Goal: Task Accomplishment & Management: Use online tool/utility

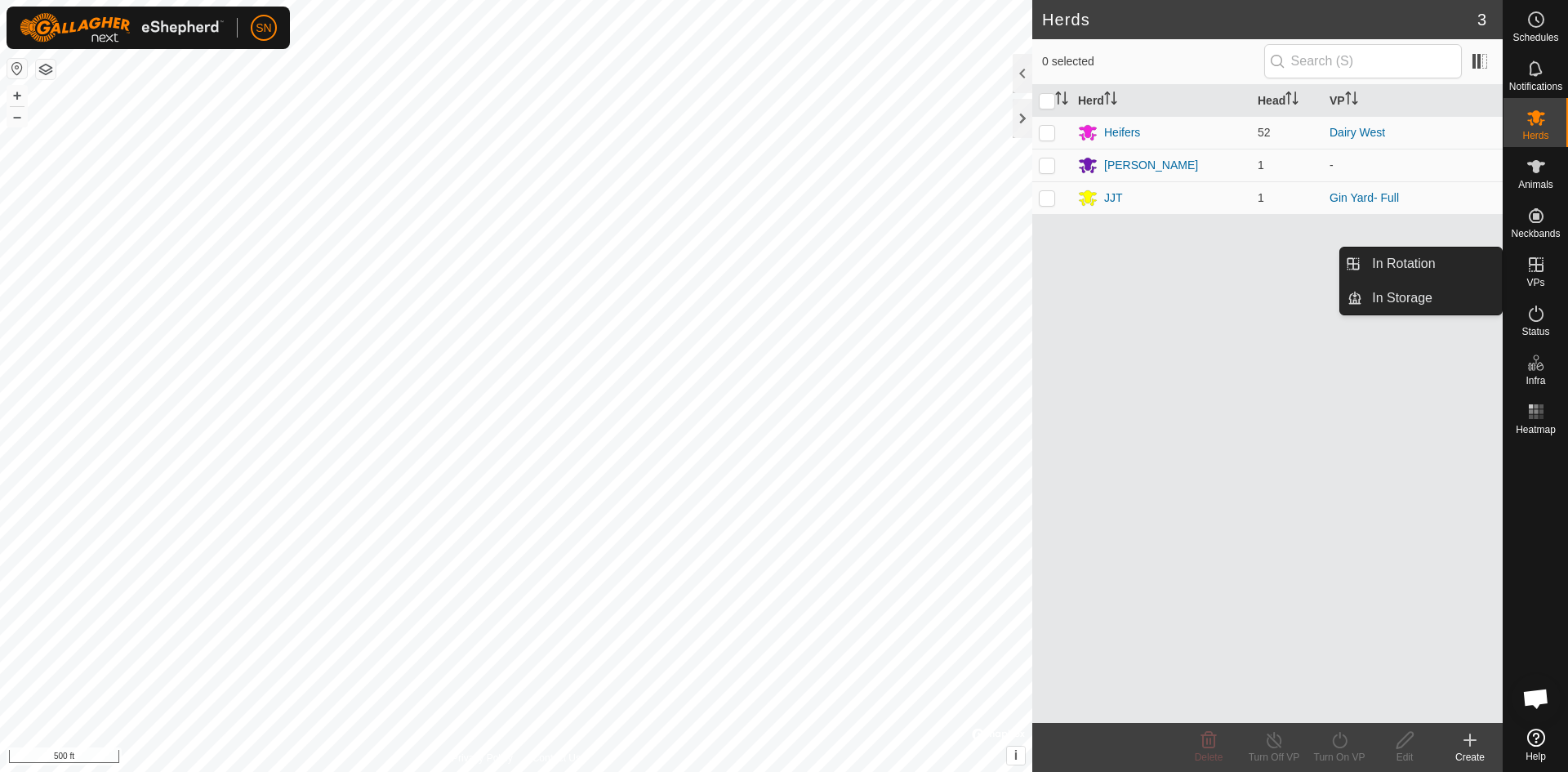
click at [1543, 263] on icon at bounding box center [1536, 264] width 20 height 20
click at [1487, 263] on link "In Rotation" at bounding box center [1432, 264] width 140 height 33
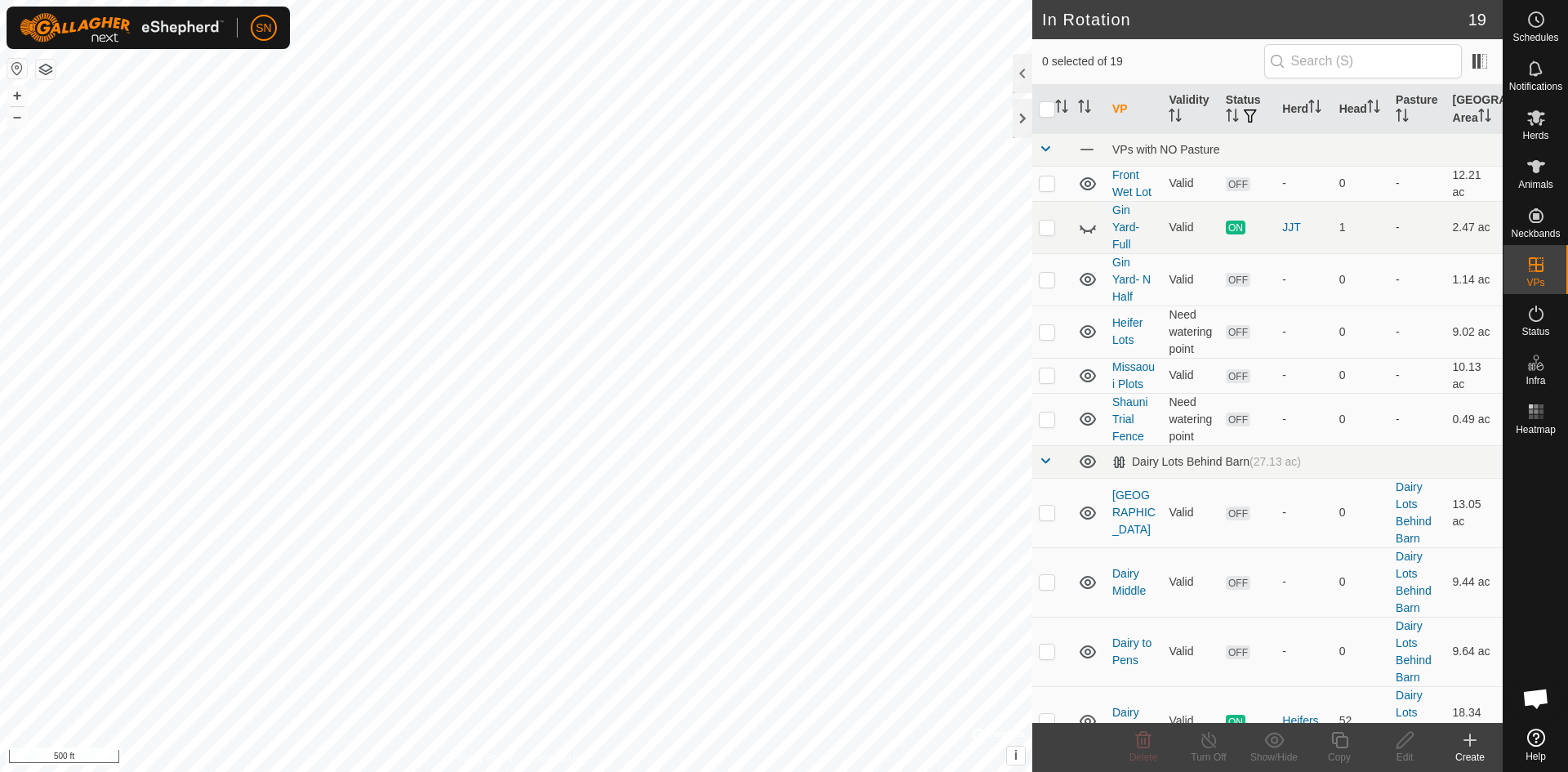
click at [1465, 735] on icon at bounding box center [1470, 741] width 20 height 20
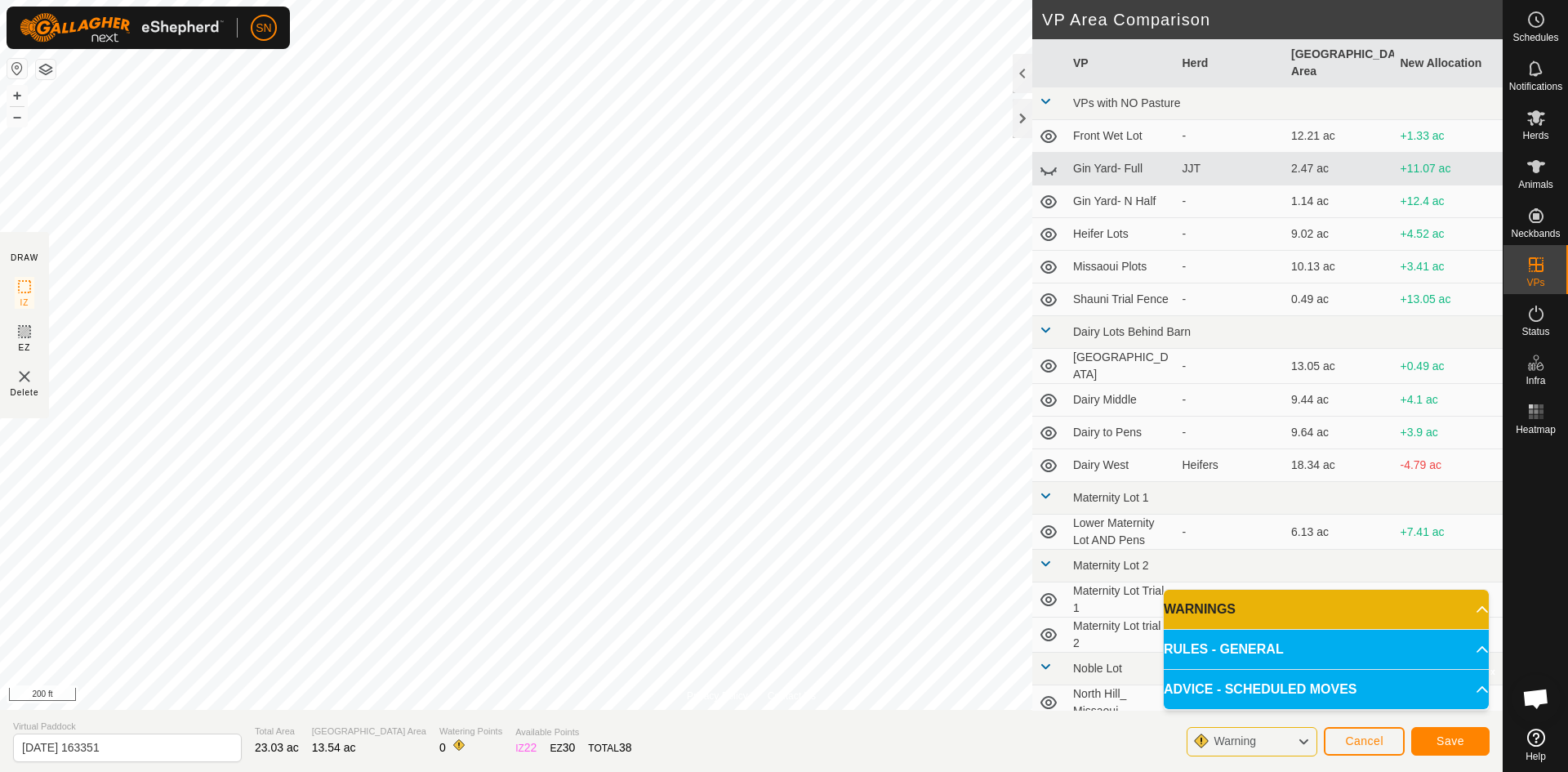
click at [1279, 742] on div "Warning" at bounding box center [1252, 742] width 131 height 30
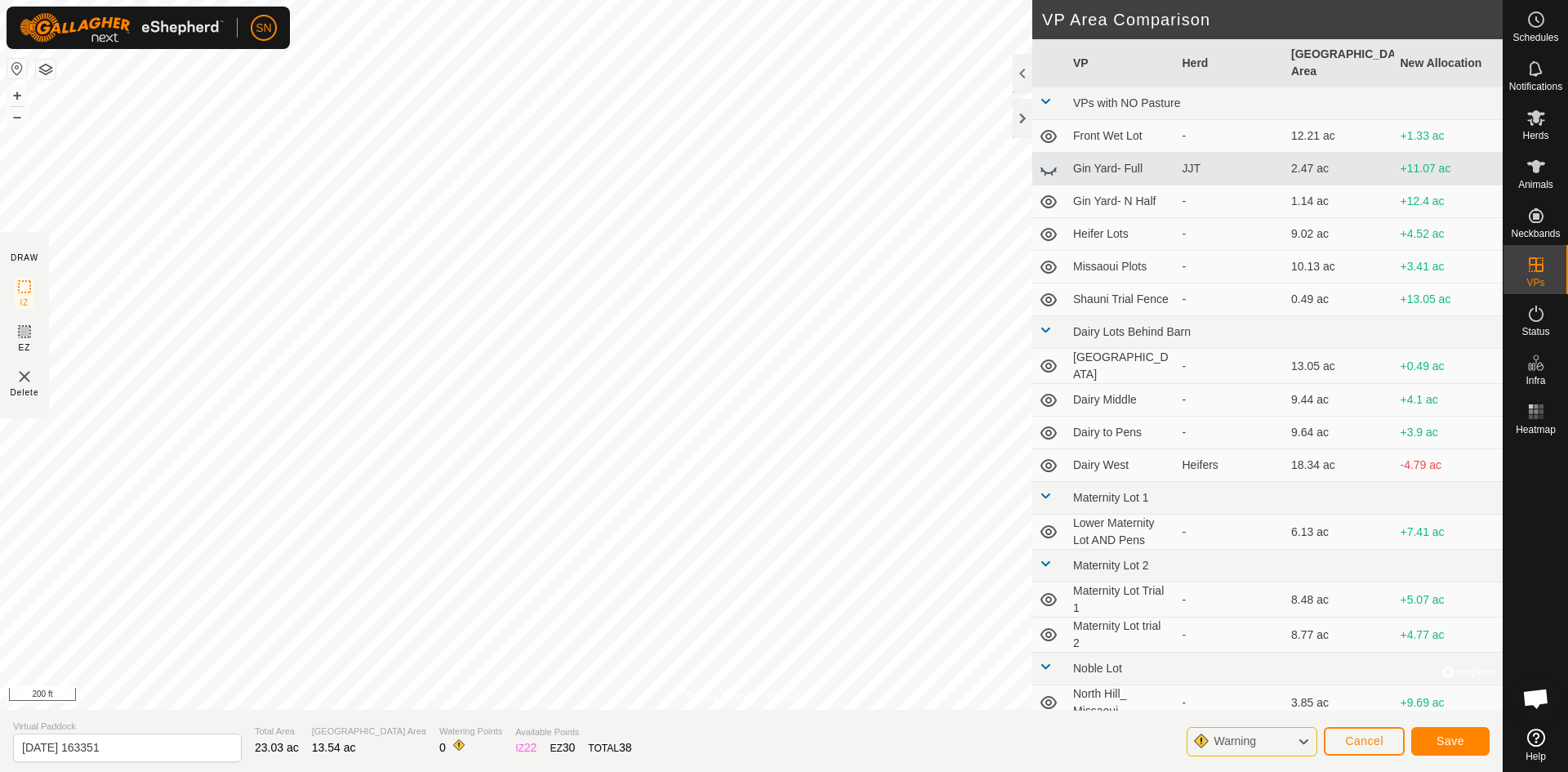
click at [1278, 742] on div "Warning" at bounding box center [1252, 742] width 131 height 30
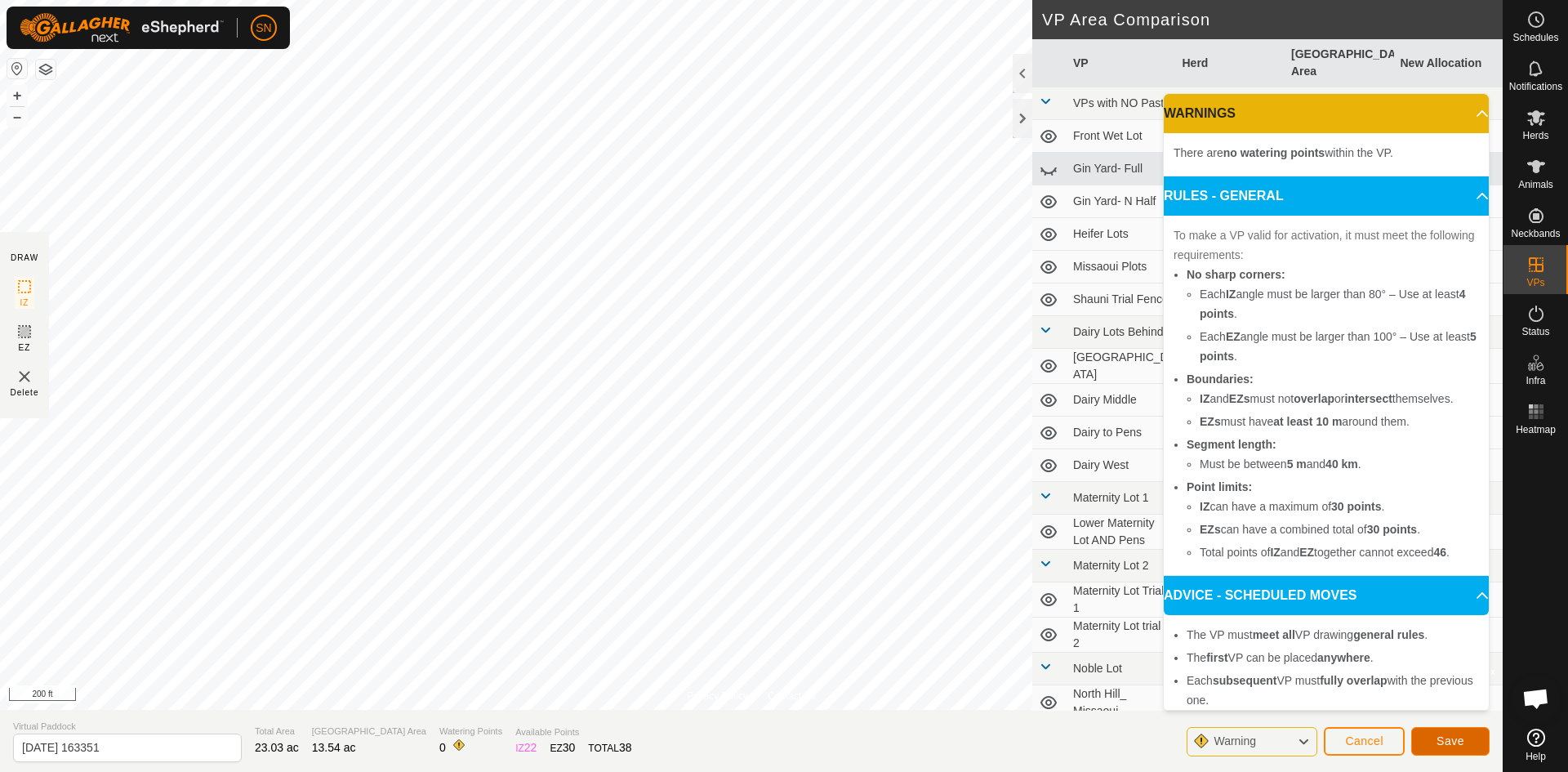
click at [1438, 738] on span "Save" at bounding box center [1450, 741] width 28 height 13
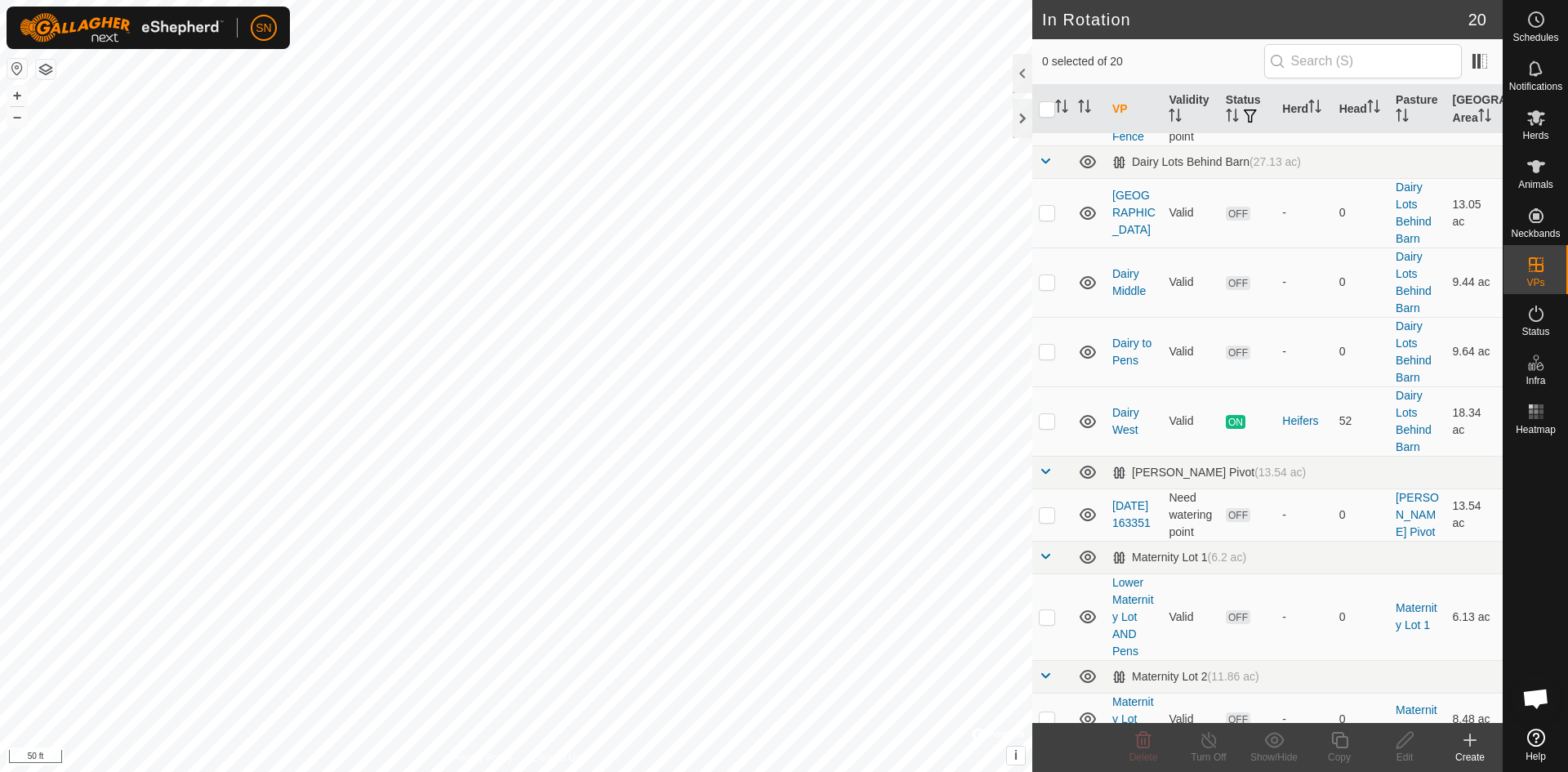
scroll to position [299, 0]
click at [1051, 522] on p-checkbox at bounding box center [1047, 516] width 16 height 13
checkbox input "true"
click at [1405, 746] on icon at bounding box center [1405, 741] width 21 height 20
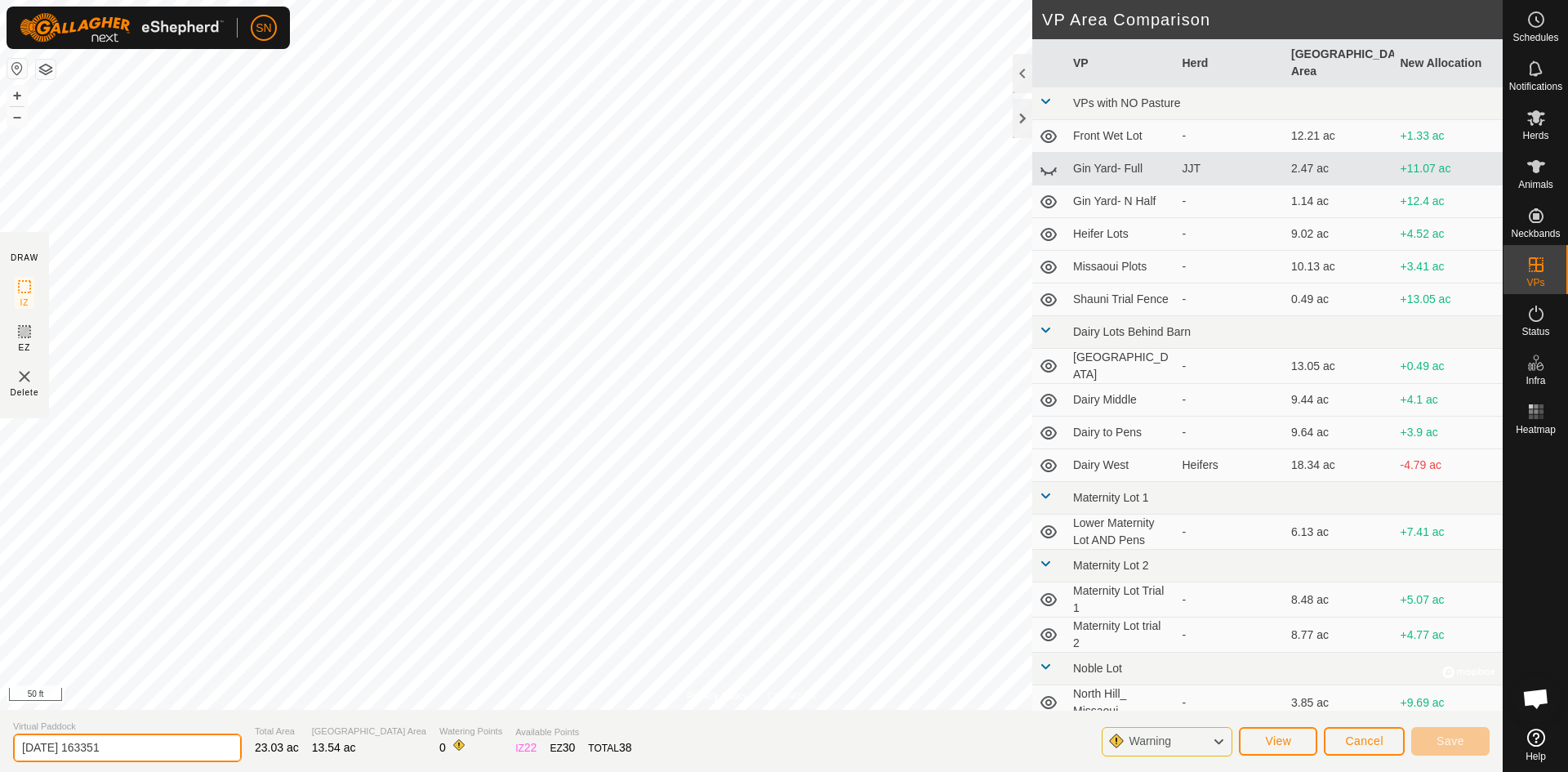
drag, startPoint x: 136, startPoint y: 749, endPoint x: 0, endPoint y: 758, distance: 136.3
click at [0, 758] on section "Virtual Paddock [DATE] 163351 Total Area 23.03 ac [GEOGRAPHIC_DATA] Area 13.54 …" at bounding box center [751, 741] width 1503 height 62
type input "[PERSON_NAME]"
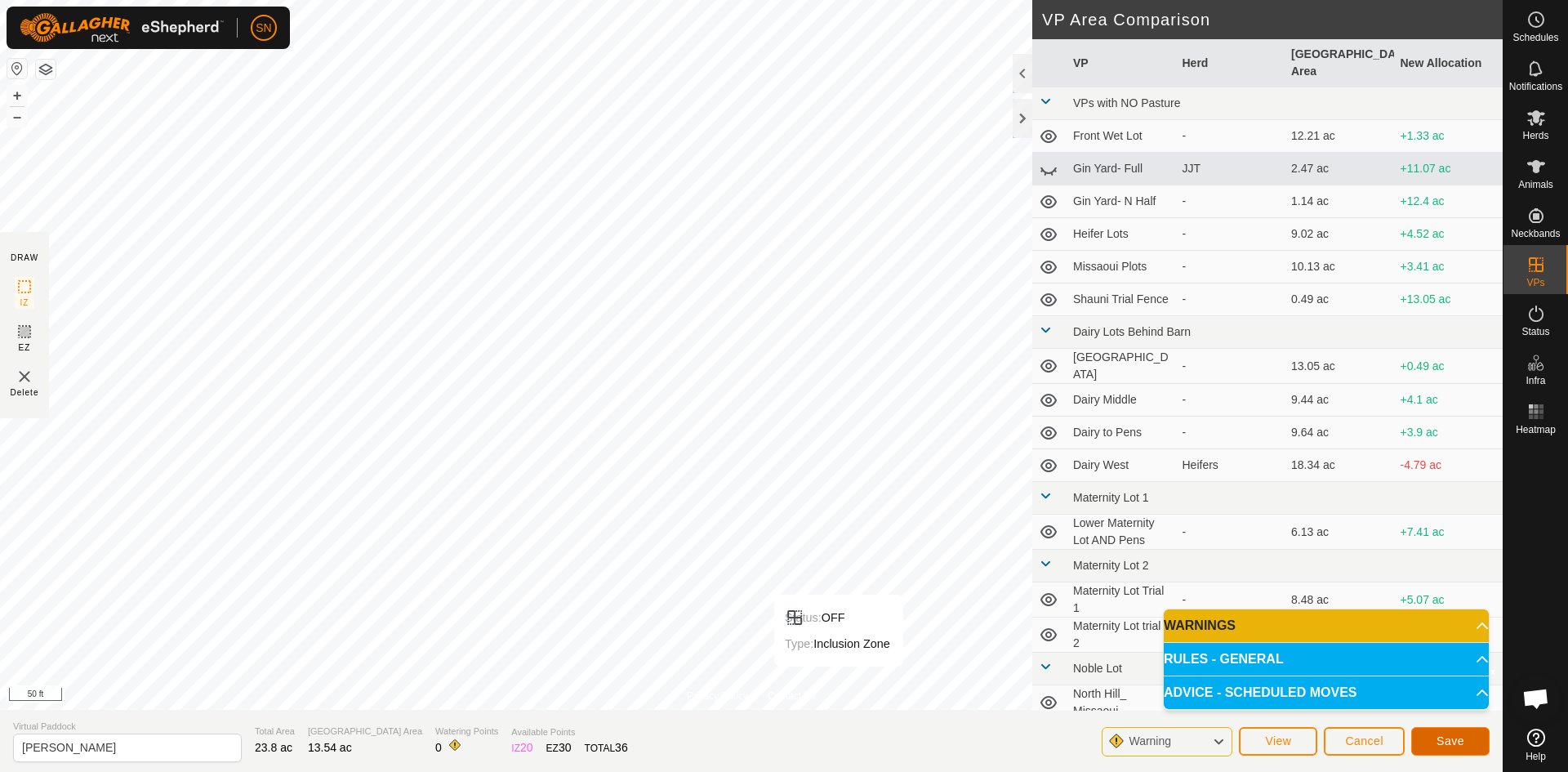
click at [1454, 737] on span "Save" at bounding box center [1450, 741] width 28 height 13
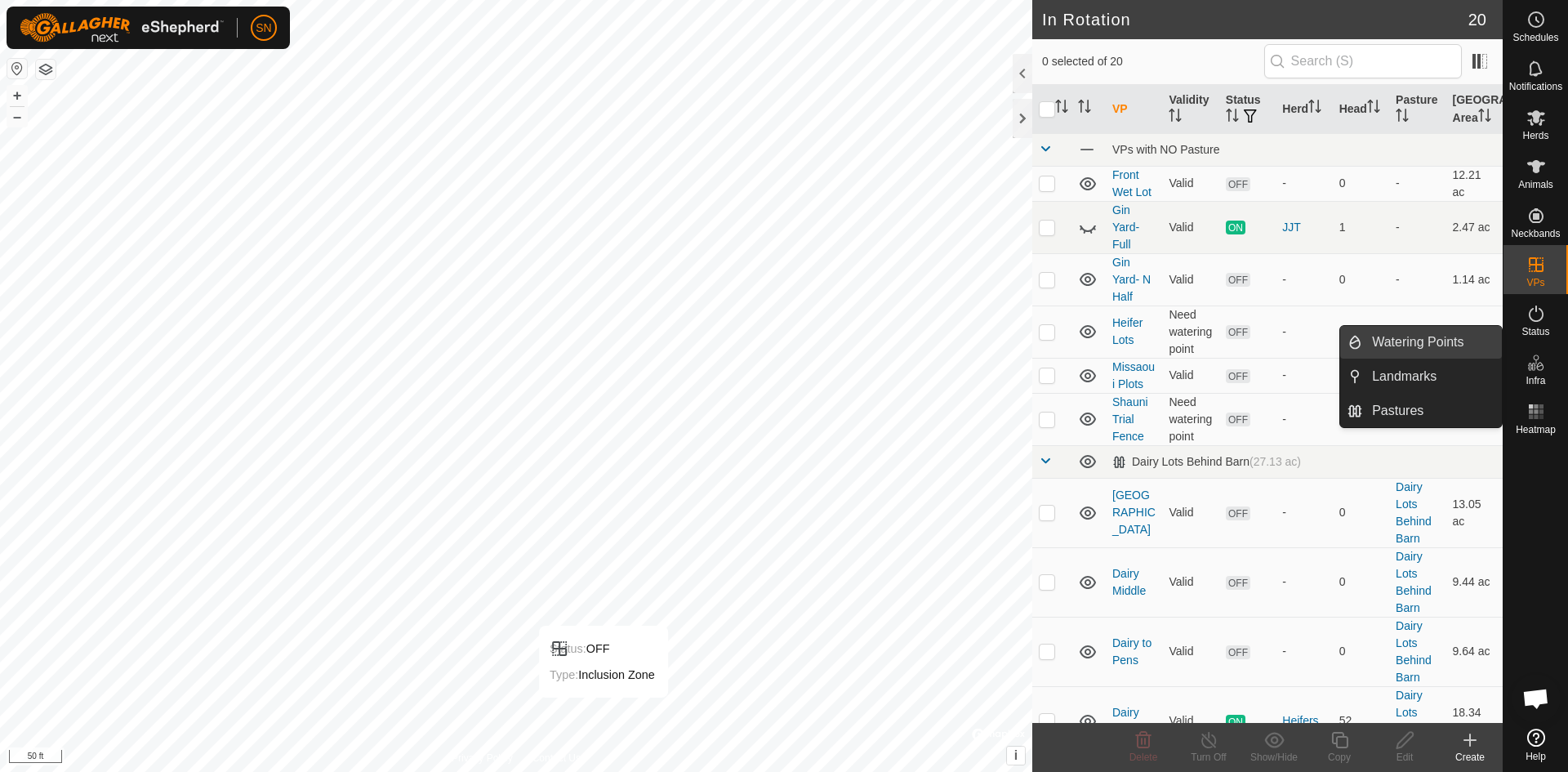
click at [1432, 335] on link "Watering Points" at bounding box center [1432, 343] width 140 height 33
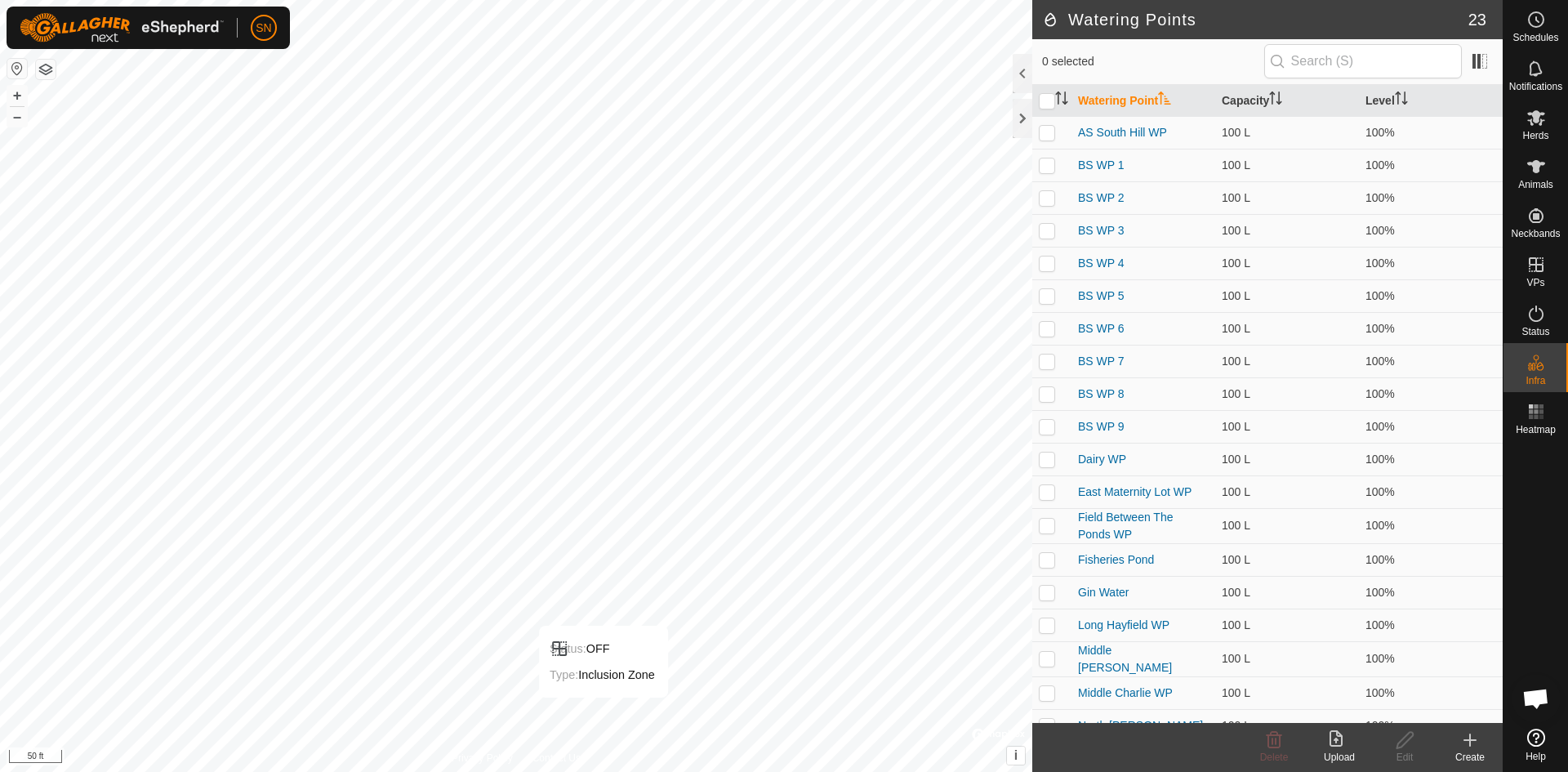
click at [1466, 742] on div "SN Schedules Notifications Herds Animals Neckbands VPs Status Infra Heatmap Hel…" at bounding box center [784, 386] width 1568 height 772
click at [1475, 746] on icon at bounding box center [1470, 741] width 20 height 20
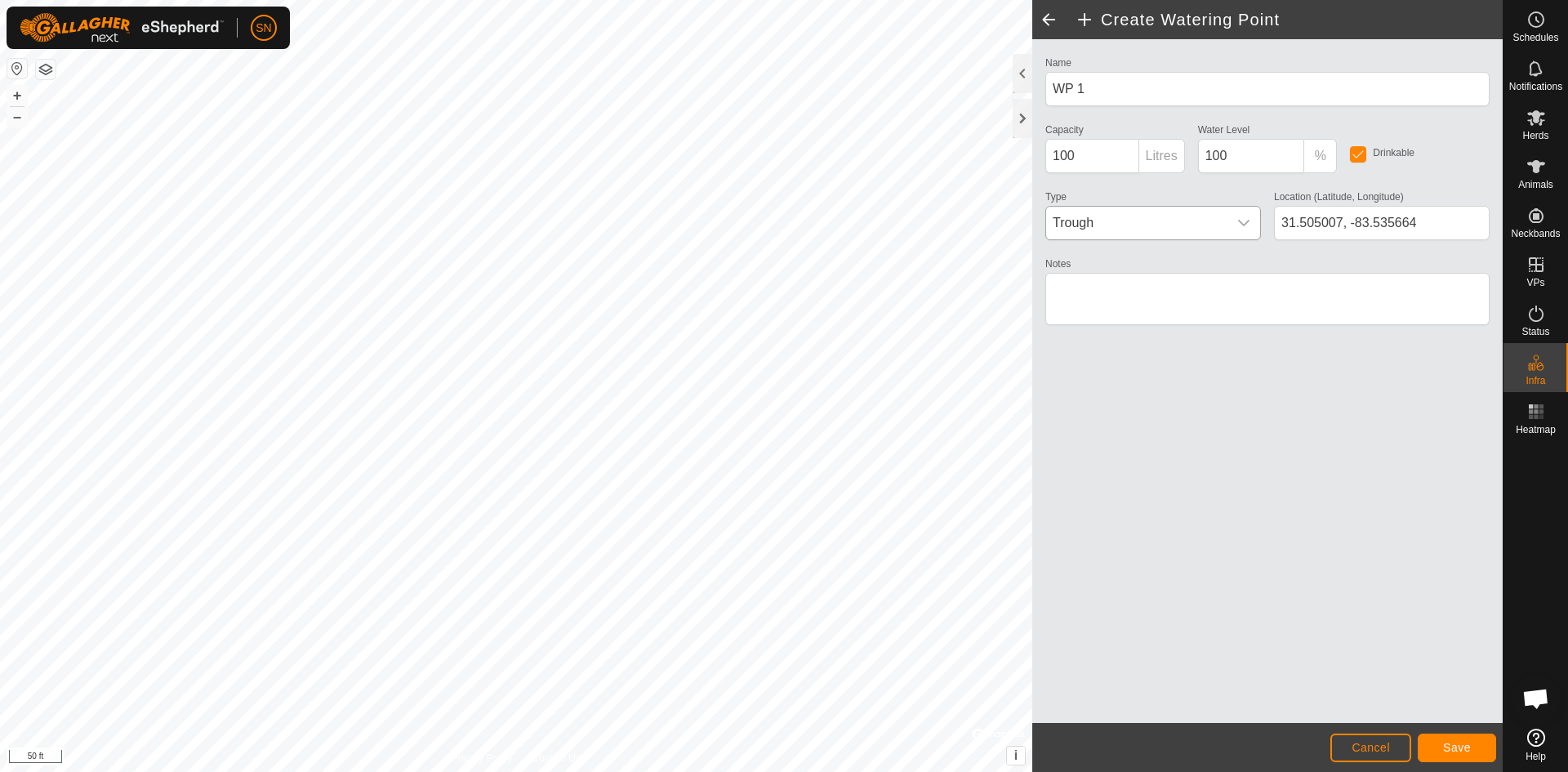
click at [1230, 226] on div "dropdown trigger" at bounding box center [1244, 223] width 33 height 33
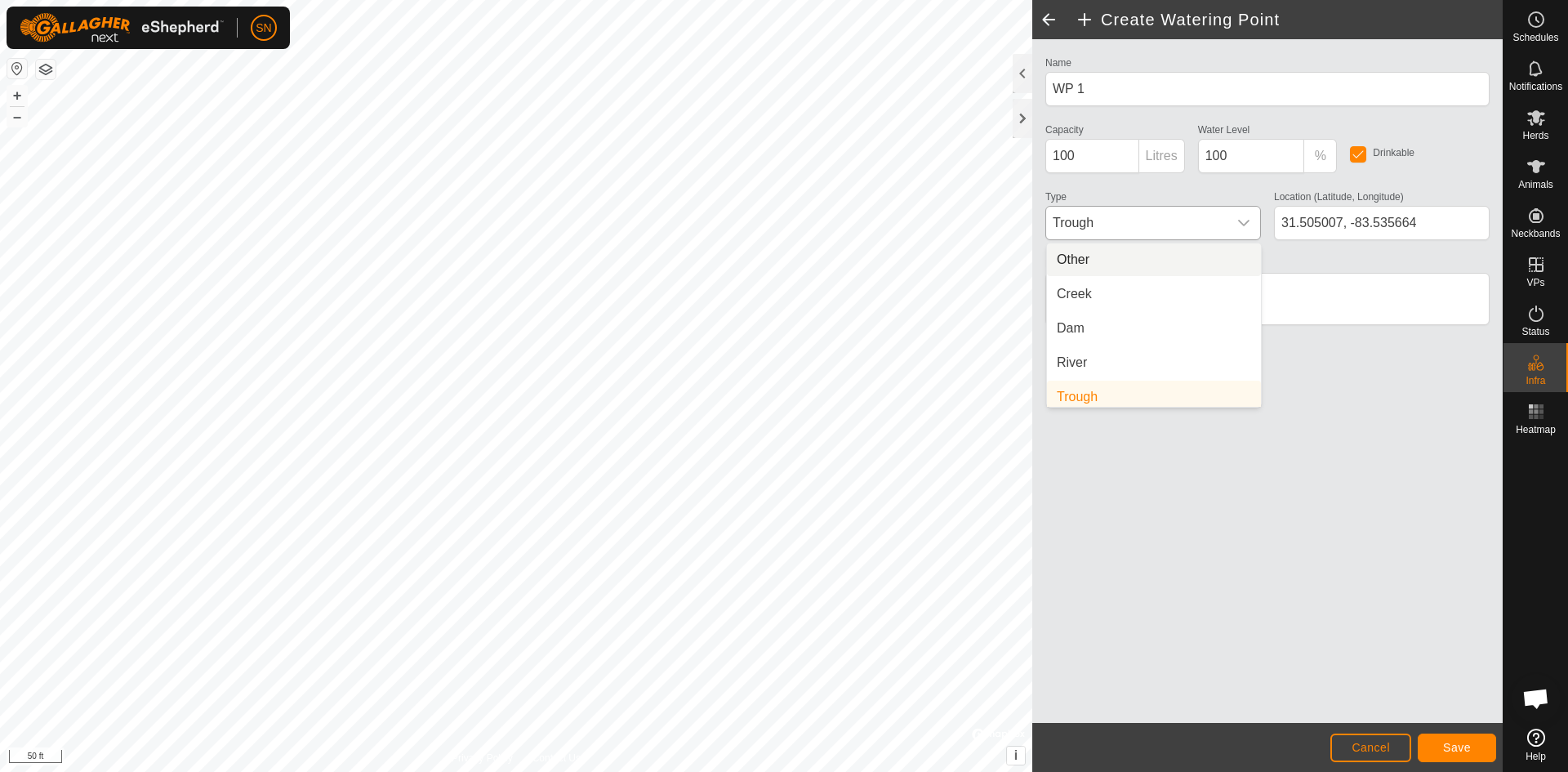
click at [1100, 256] on li "Other" at bounding box center [1154, 260] width 214 height 33
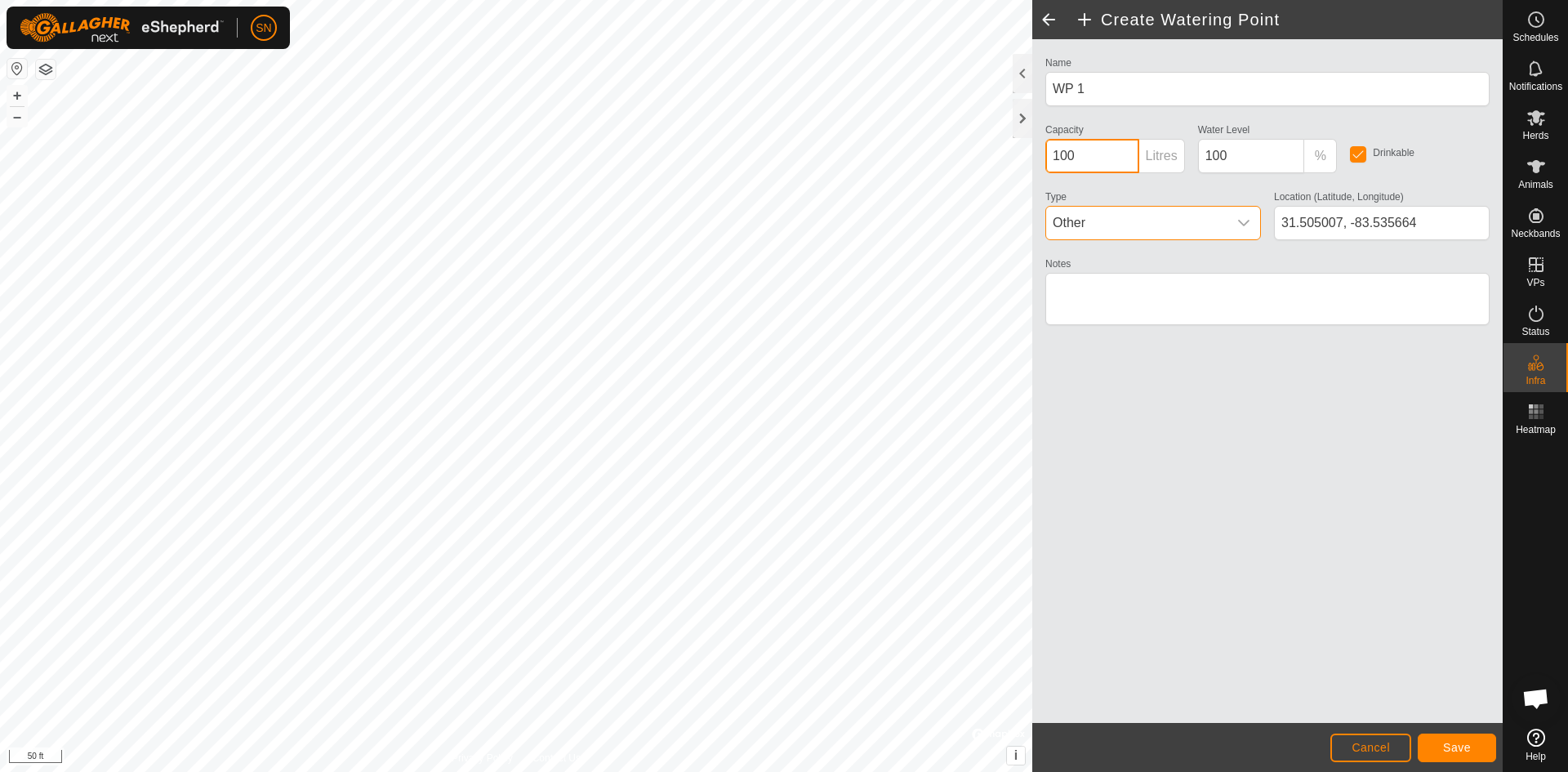
click at [1121, 157] on input "100" at bounding box center [1092, 157] width 94 height 35
click at [1176, 126] on div "Capacity 100 Litres" at bounding box center [1114, 146] width 152 height 54
type input "31.505024, -83.535714"
click at [1093, 161] on input "100" at bounding box center [1092, 157] width 94 height 35
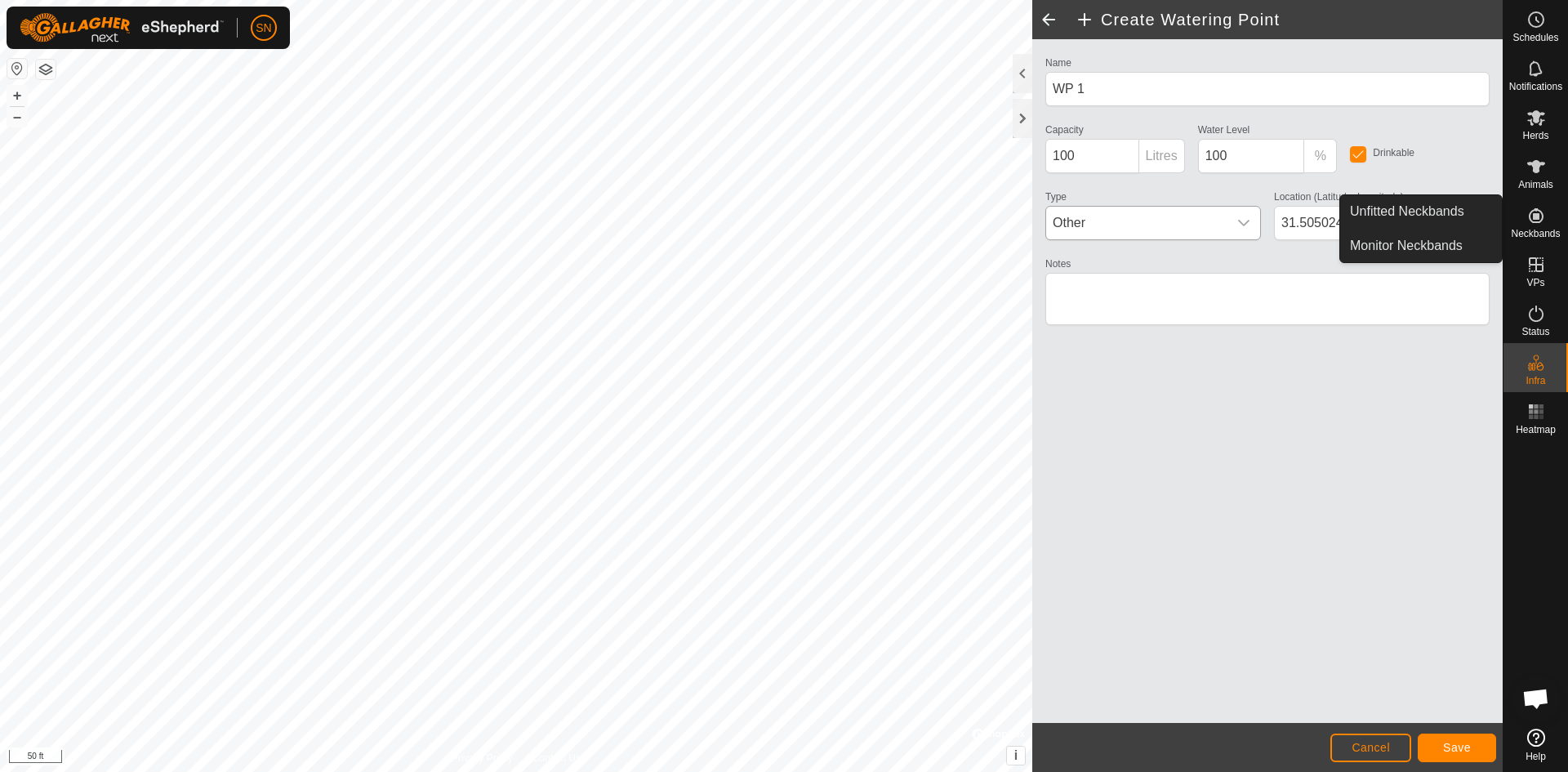
drag, startPoint x: 1214, startPoint y: 438, endPoint x: 1207, endPoint y: 429, distance: 11.4
click at [1214, 438] on div "Name WP 1 Capacity 100 Litres Water Level 100 % Drinkable Type Other Location (…" at bounding box center [1267, 381] width 470 height 684
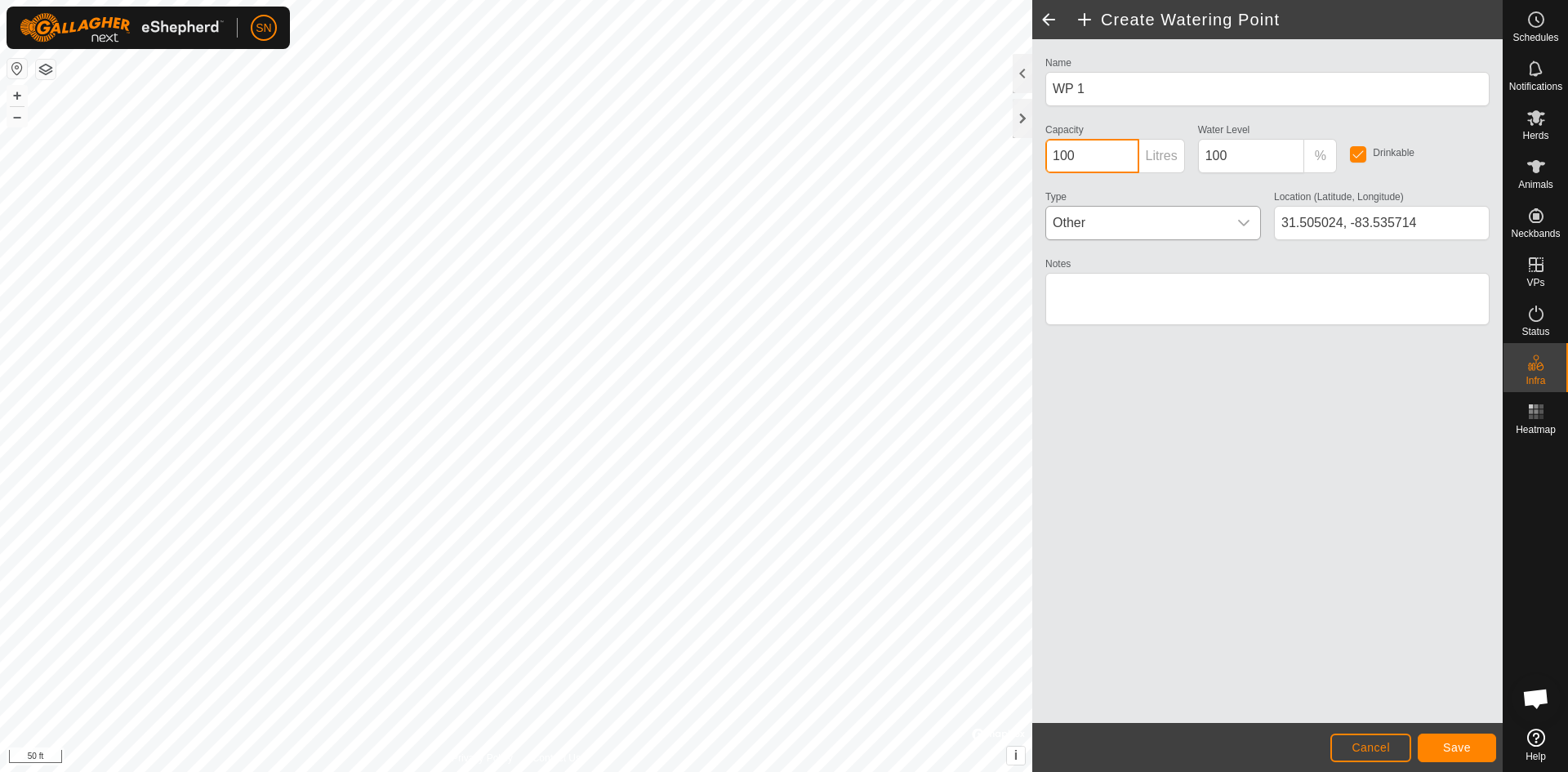
click at [1127, 154] on input "100" at bounding box center [1092, 157] width 94 height 35
type input "1000000"
click at [1165, 351] on div "Name WP 1 Capacity 1000000 Litres Water Level 100 % Drinkable Type Other Locati…" at bounding box center [1267, 381] width 470 height 684
click at [1235, 147] on input "100" at bounding box center [1252, 157] width 107 height 35
click at [1272, 442] on div "Name WP 1 Capacity 1000000 Litres Water Level 100 % Drinkable Type Other Locati…" at bounding box center [1267, 381] width 470 height 684
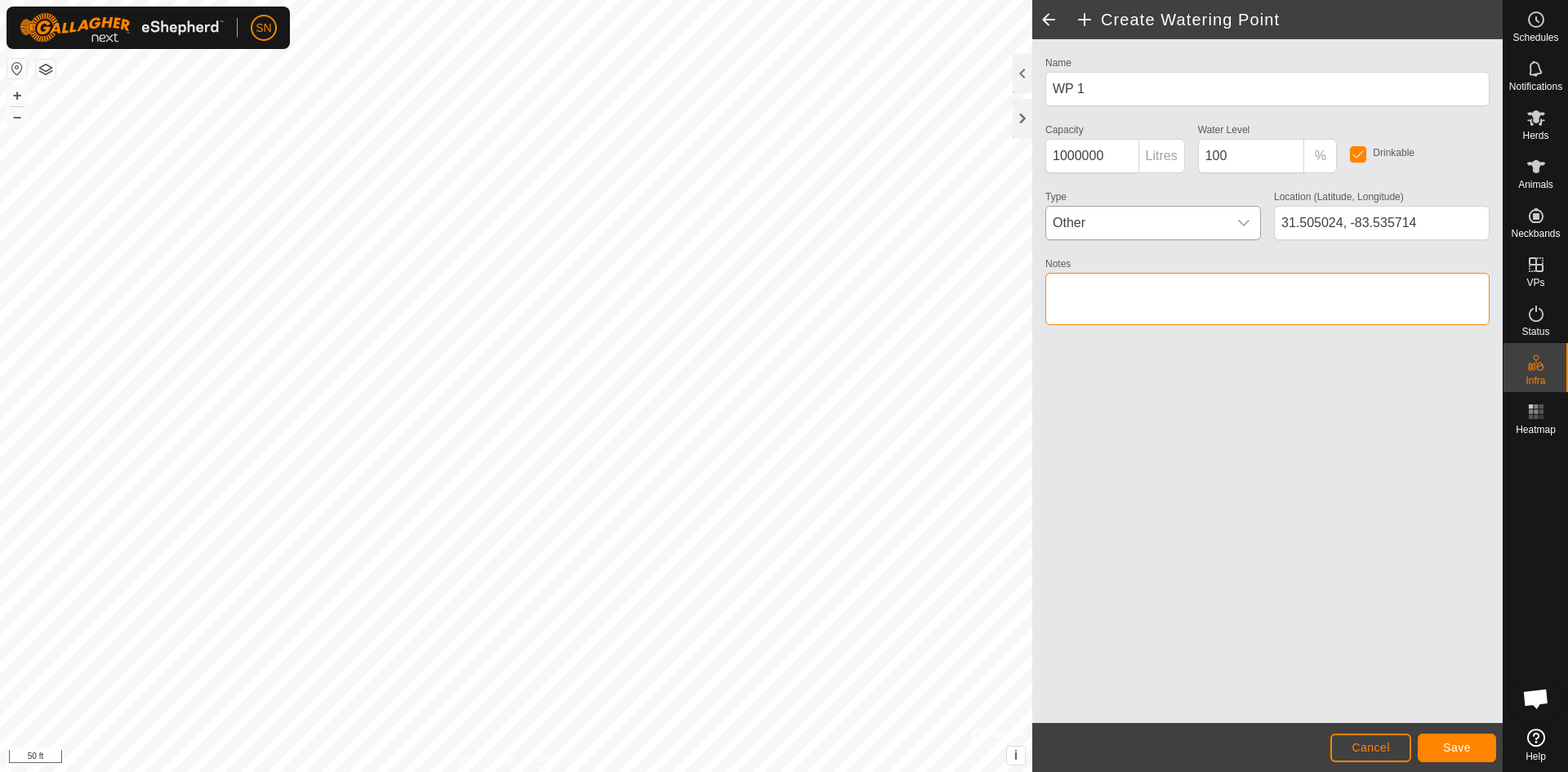
click at [1107, 297] on textarea "Notes" at bounding box center [1267, 298] width 444 height 52
type textarea "D"
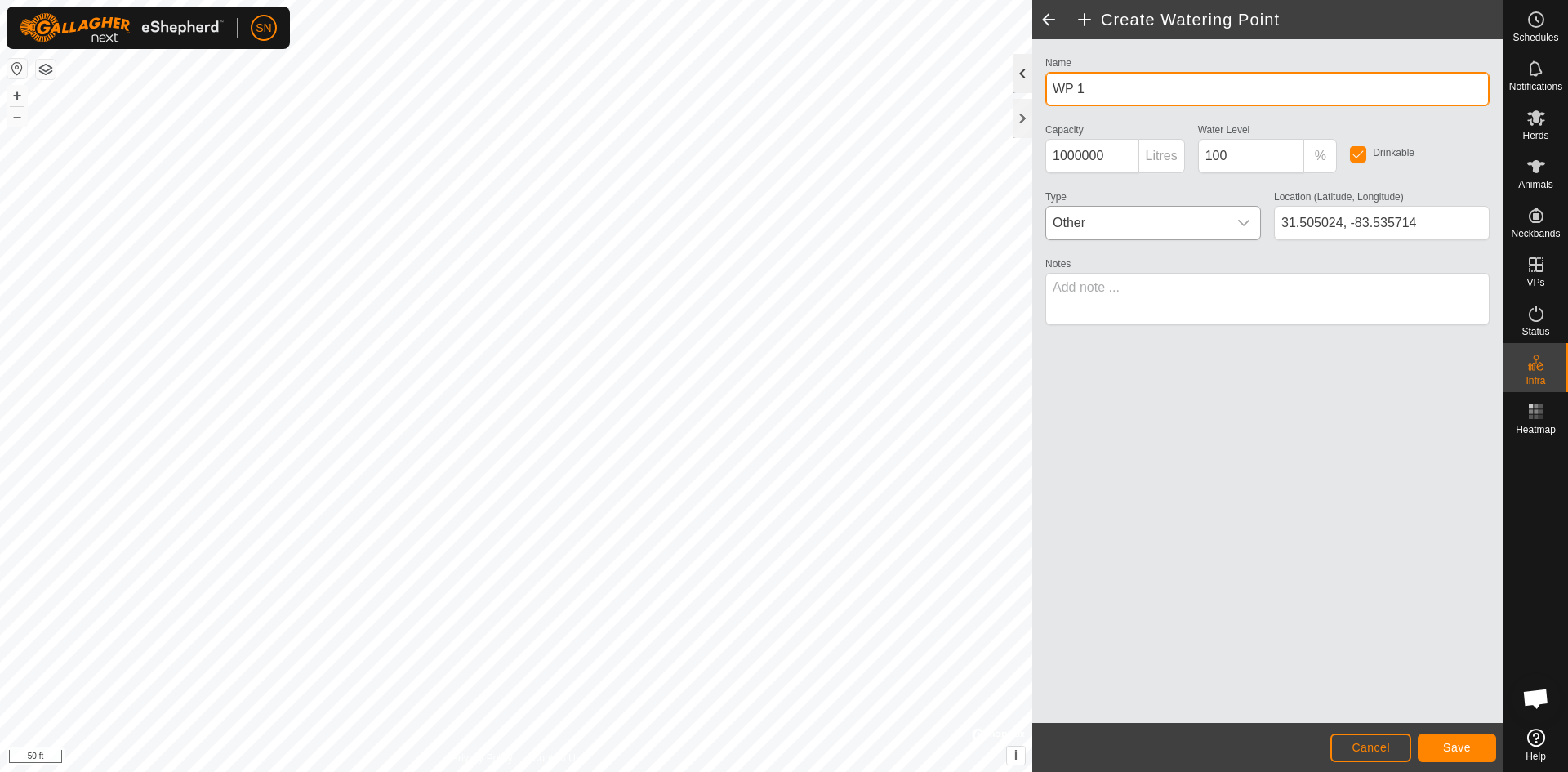
drag, startPoint x: 1101, startPoint y: 87, endPoint x: 1022, endPoint y: 90, distance: 79.1
click at [1032, 90] on div "Create Watering Point Name WP 1 Capacity 1000000 Litres Water Level 100 % Drink…" at bounding box center [1267, 386] width 470 height 772
type input "Dairy Pond"
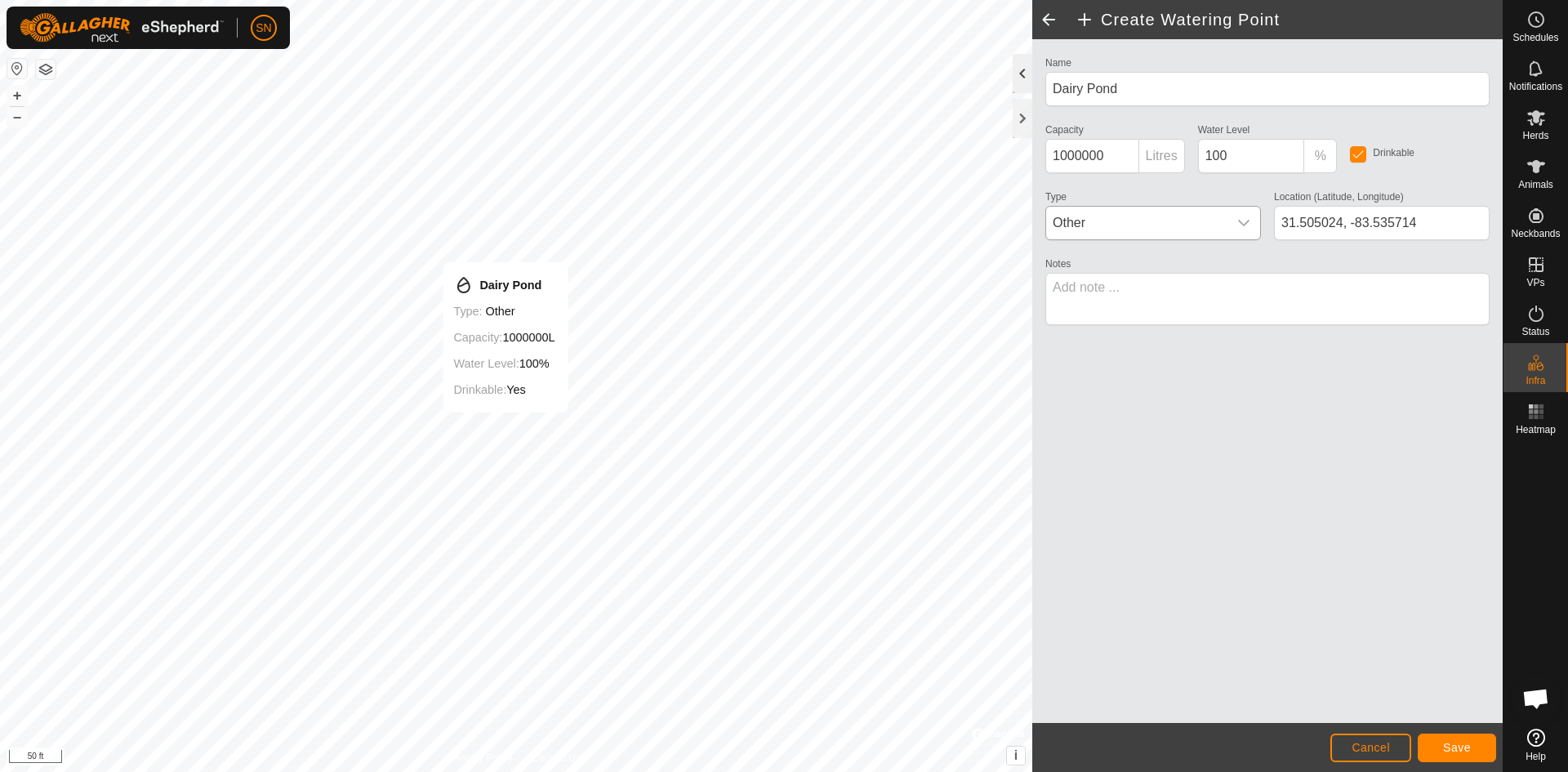
type input "31.504725, -83.535706"
click at [1469, 746] on span "Save" at bounding box center [1457, 747] width 28 height 13
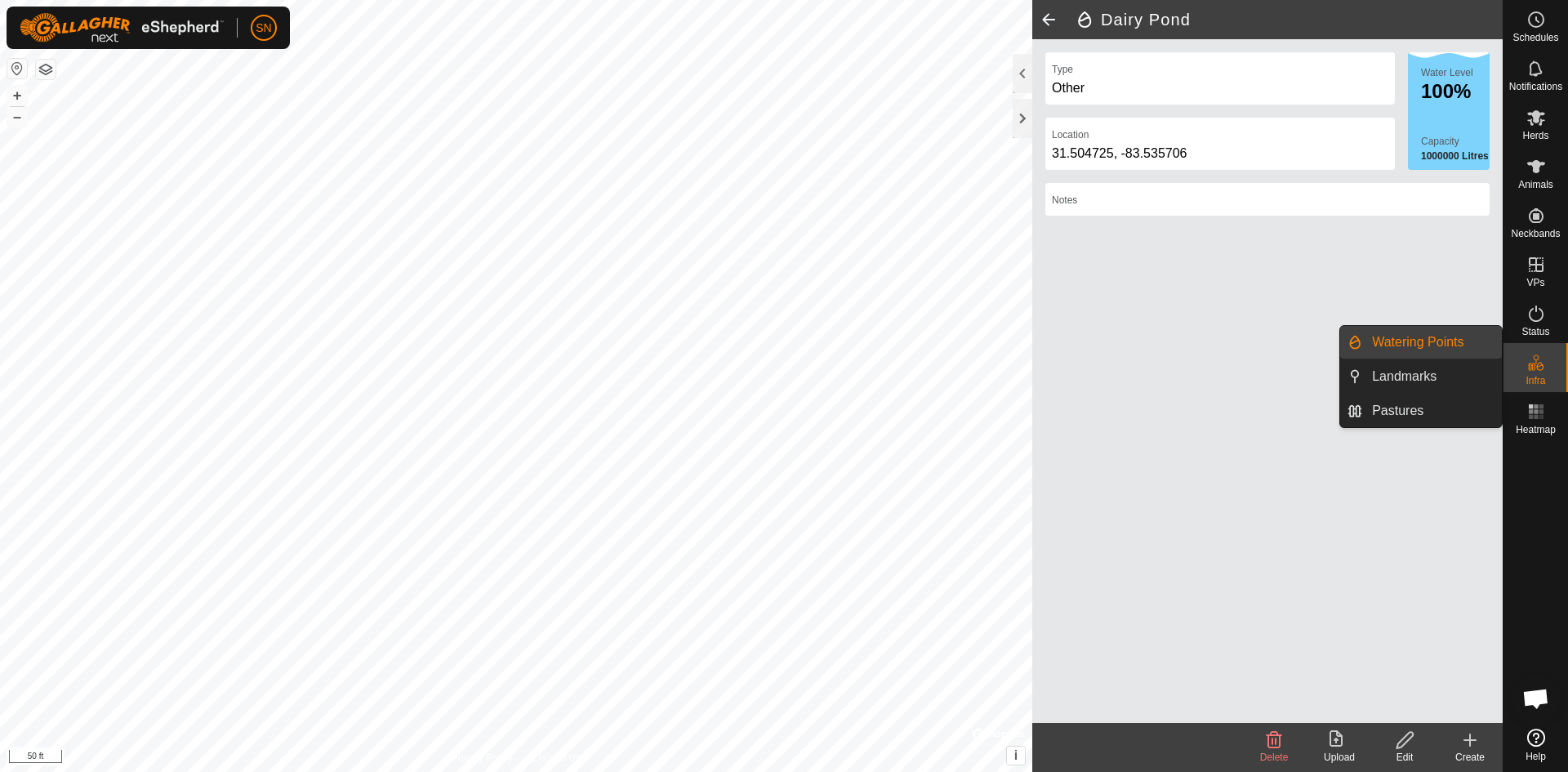
click at [1437, 575] on div "Type Other Location [GEOGRAPHIC_DATA] Water Level 100% Capacity 1000000 Litres …" at bounding box center [1267, 381] width 470 height 684
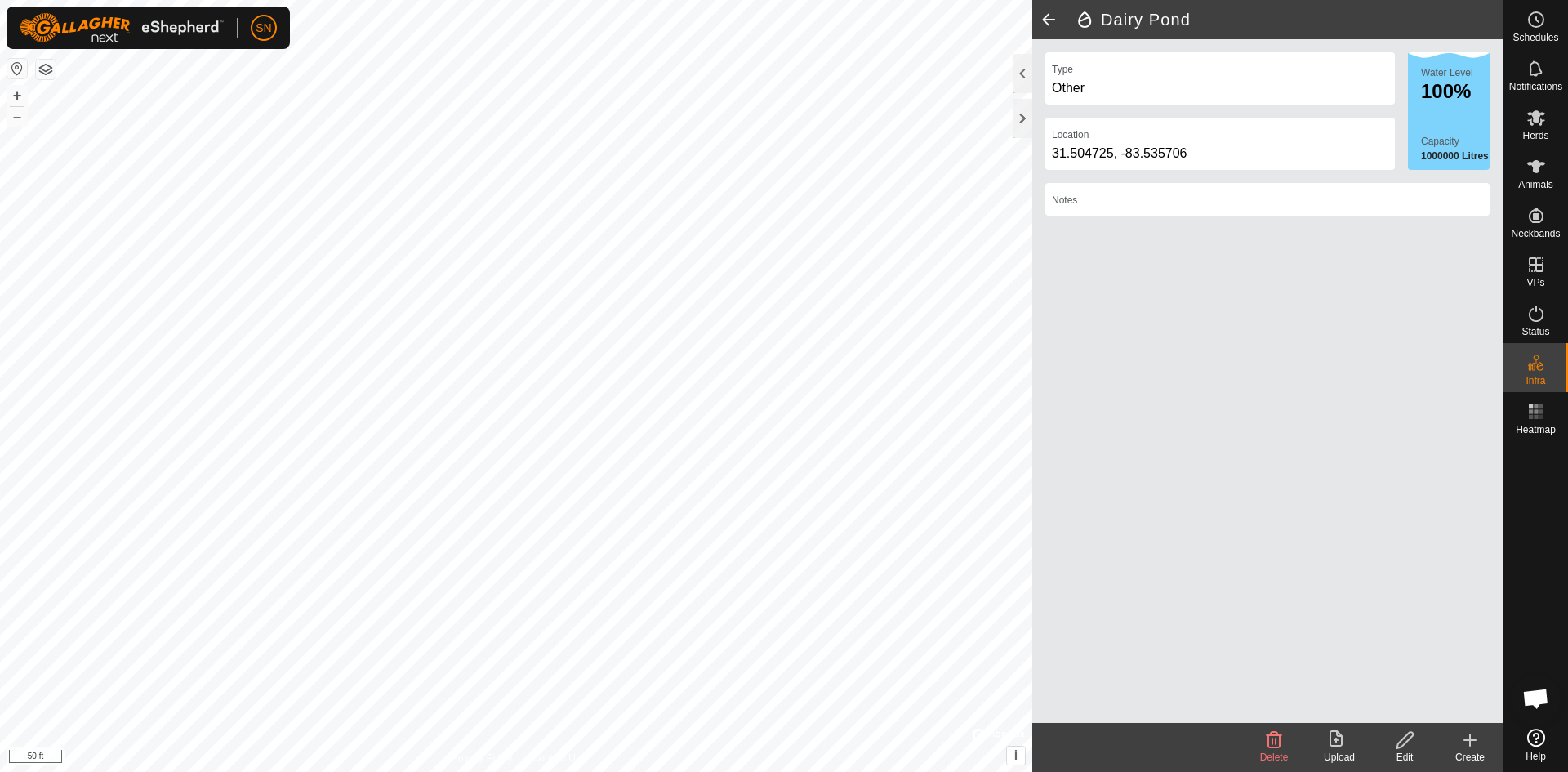
click at [1400, 668] on div "Type Other Location [GEOGRAPHIC_DATA] Water Level 100% Capacity 1000000 Litres …" at bounding box center [1267, 381] width 470 height 684
click at [1048, 16] on span at bounding box center [1048, 20] width 33 height 40
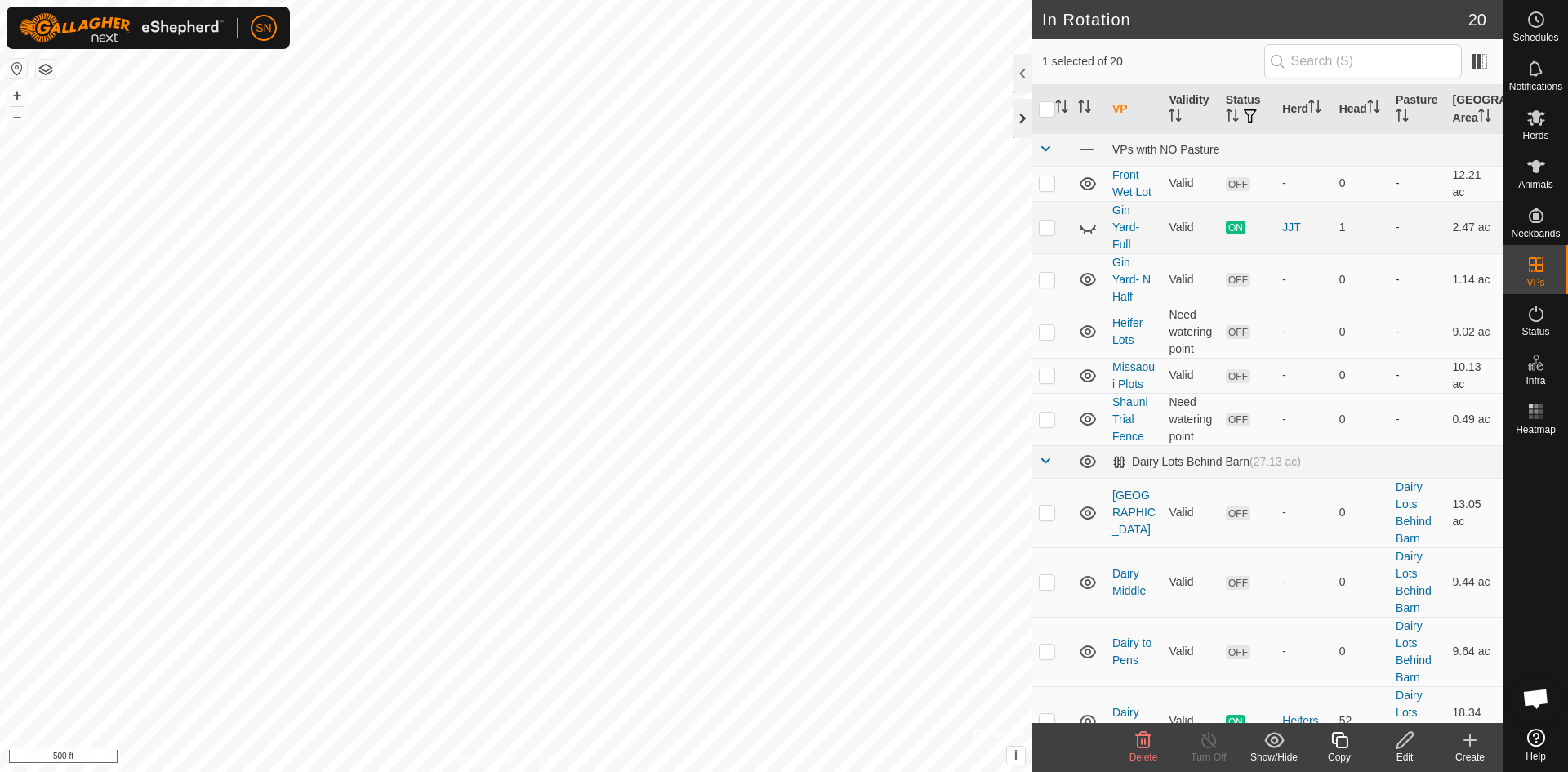
click at [1018, 122] on div at bounding box center [1023, 119] width 20 height 40
